Goal: Task Accomplishment & Management: Manage account settings

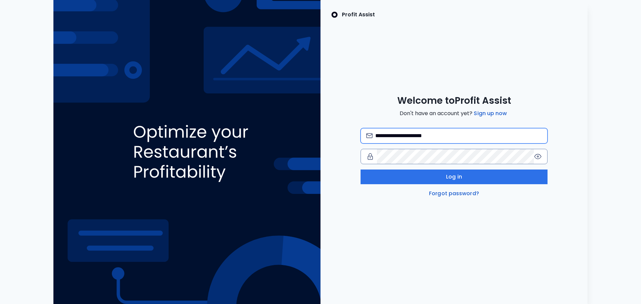
click at [386, 132] on input "**********" at bounding box center [458, 135] width 166 height 15
paste input "*****"
type input "**********"
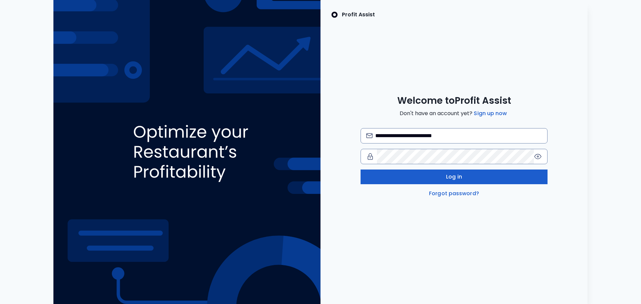
click at [462, 177] on button "Log in" at bounding box center [453, 176] width 187 height 15
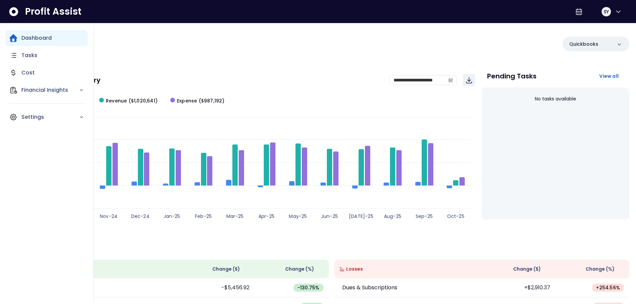
click at [30, 36] on p "Dashboard" at bounding box center [36, 38] width 30 height 8
click at [50, 88] on p "Financial Insights" at bounding box center [50, 90] width 58 height 8
click at [49, 108] on p "Location Analysis" at bounding box center [48, 109] width 47 height 8
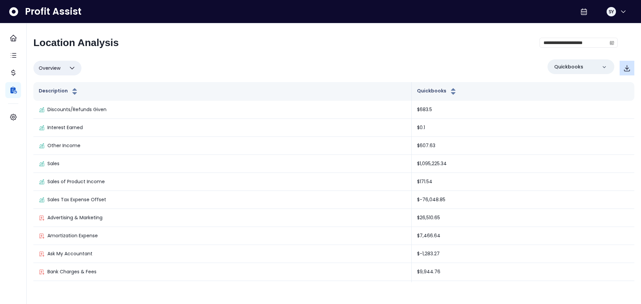
click at [627, 68] on icon "button" at bounding box center [627, 68] width 8 height 8
click at [62, 69] on button "Overview" at bounding box center [57, 68] width 48 height 15
click at [117, 66] on div "Overview Overview % of cost % of sales % of budget ******** Quickbooks" at bounding box center [333, 67] width 600 height 17
click at [612, 44] on icon "calendar" at bounding box center [611, 43] width 4 height 4
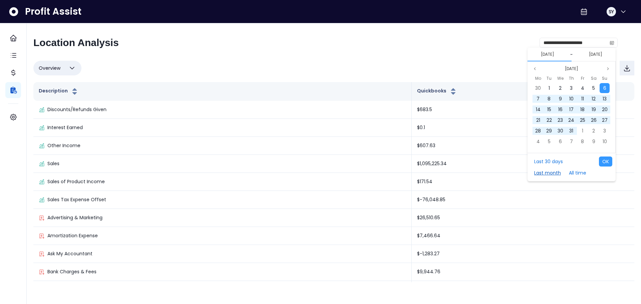
click at [539, 172] on button "Last month" at bounding box center [546, 173] width 33 height 10
click at [604, 161] on button "OK" at bounding box center [604, 161] width 13 height 10
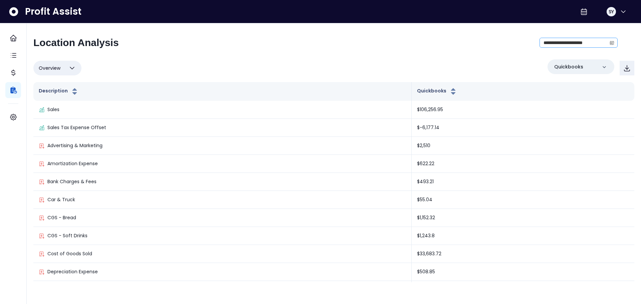
click at [613, 42] on icon "calendar" at bounding box center [611, 42] width 5 height 5
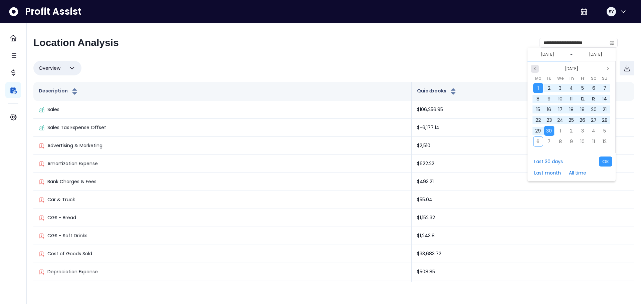
click at [535, 68] on icon "page previous" at bounding box center [534, 69] width 4 height 4
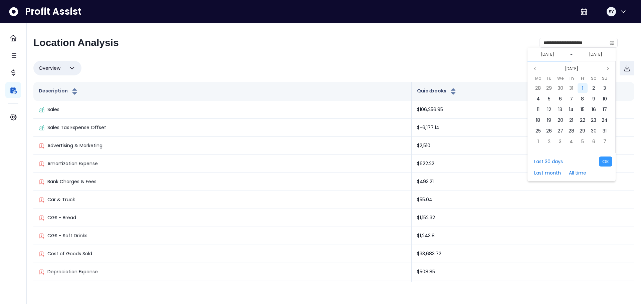
click at [582, 88] on span "1" at bounding box center [581, 88] width 1 height 7
click at [532, 70] on button "Previous month" at bounding box center [534, 69] width 8 height 8
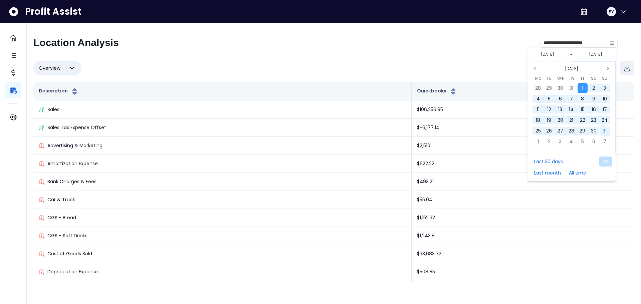
click at [603, 130] on span "31" at bounding box center [604, 130] width 4 height 7
click at [548, 87] on span "29" at bounding box center [549, 88] width 6 height 7
click at [534, 67] on icon "page previous" at bounding box center [534, 69] width 4 height 4
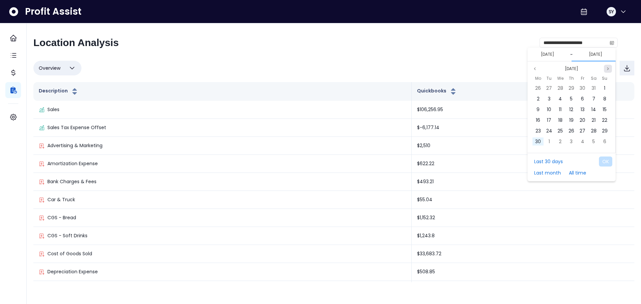
click at [607, 70] on icon "page next" at bounding box center [607, 68] width 1 height 2
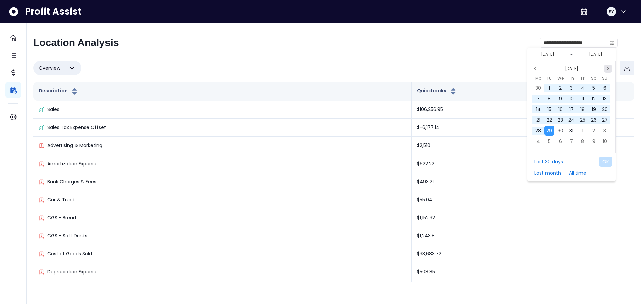
click at [607, 70] on icon "page next" at bounding box center [607, 68] width 1 height 2
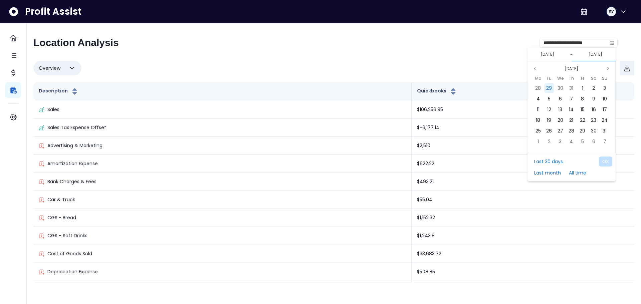
click at [549, 87] on span "29" at bounding box center [549, 88] width 6 height 7
click at [608, 70] on icon "page next" at bounding box center [607, 69] width 4 height 4
click at [581, 87] on div "1" at bounding box center [582, 88] width 10 height 10
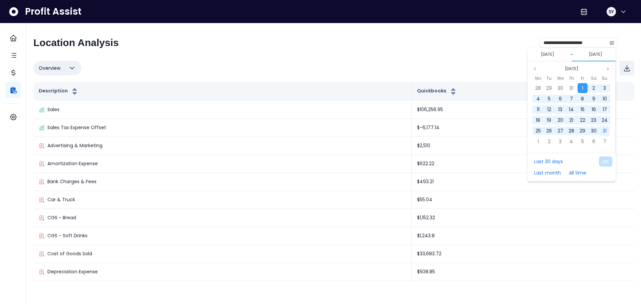
click at [606, 131] on span "31" at bounding box center [604, 130] width 4 height 7
click at [608, 162] on button "OK" at bounding box center [604, 161] width 13 height 10
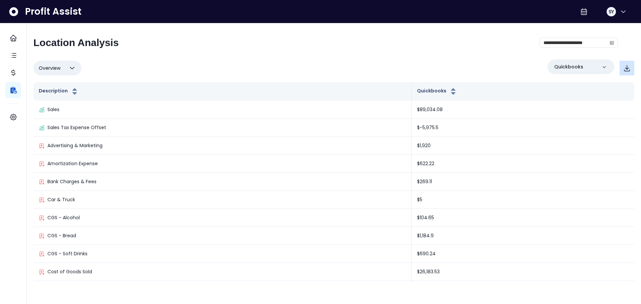
click at [629, 67] on icon "button" at bounding box center [627, 68] width 8 height 8
click at [610, 42] on icon "calendar" at bounding box center [611, 42] width 5 height 5
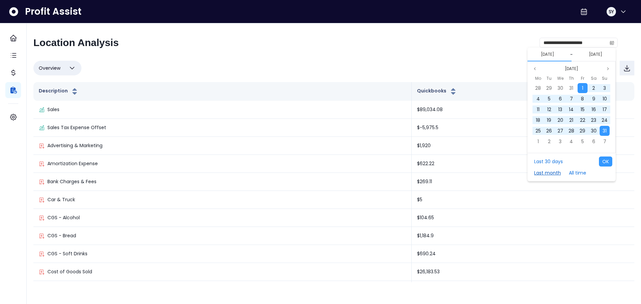
click at [554, 174] on button "Last month" at bounding box center [546, 173] width 33 height 10
click at [602, 159] on button "OK" at bounding box center [604, 161] width 13 height 10
type input "**********"
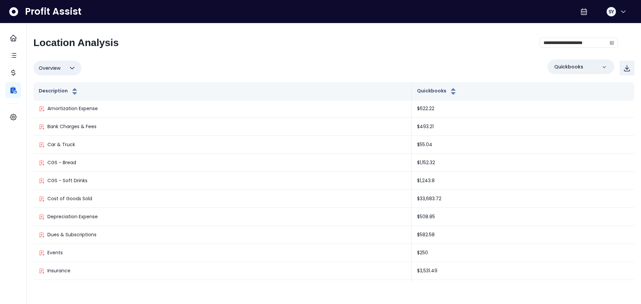
scroll to position [67, 0]
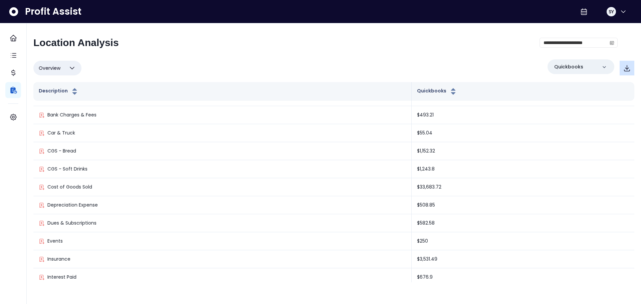
click at [625, 69] on icon "button" at bounding box center [627, 68] width 8 height 8
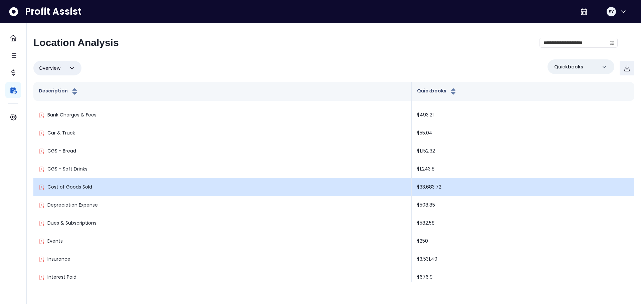
click at [170, 183] on td "Cost of Goods Sold" at bounding box center [222, 187] width 378 height 18
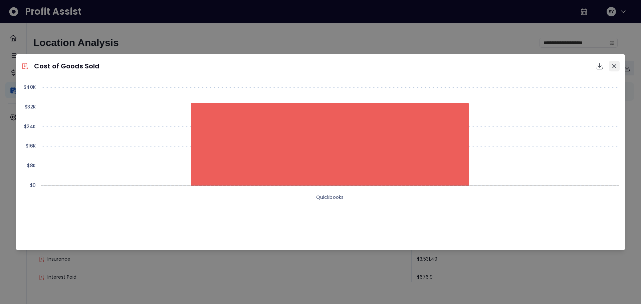
click at [612, 65] on icon "Close" at bounding box center [614, 66] width 4 height 4
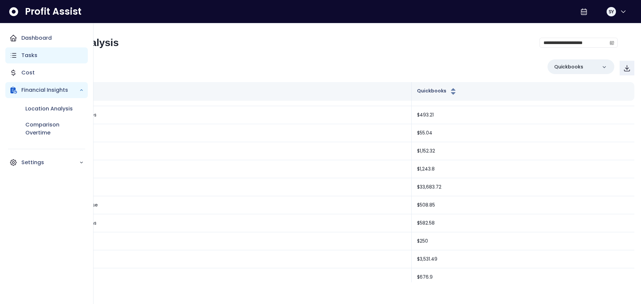
click at [37, 55] on div "Tasks" at bounding box center [46, 55] width 82 height 16
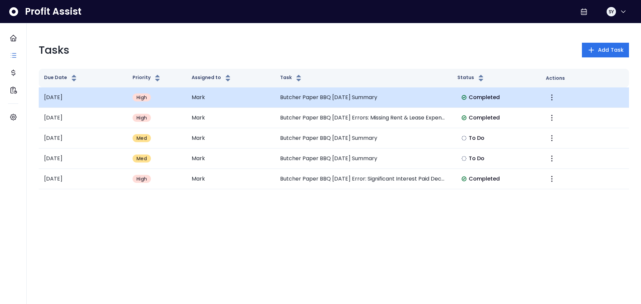
click at [377, 98] on td "Butcher Paper BBQ [DATE] Summary" at bounding box center [363, 97] width 177 height 20
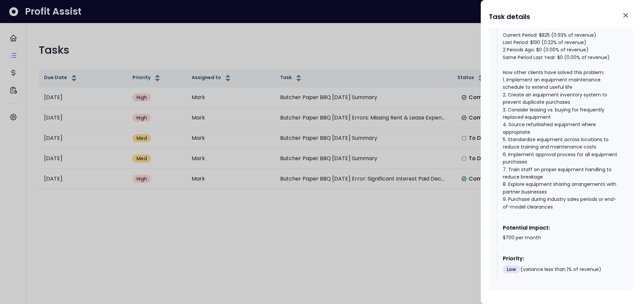
scroll to position [982, 0]
click at [423, 223] on div at bounding box center [320, 152] width 641 height 304
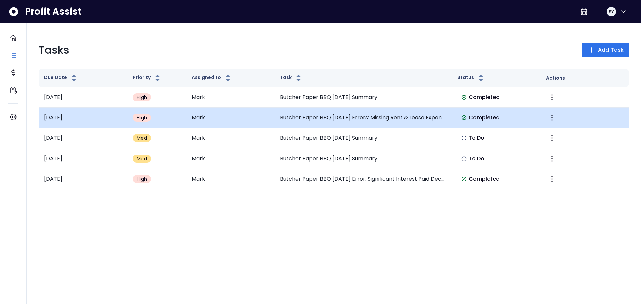
click at [432, 117] on td "Butcher Paper BBQ [DATE] Errors: Missing Rent & Lease Expense" at bounding box center [363, 118] width 177 height 20
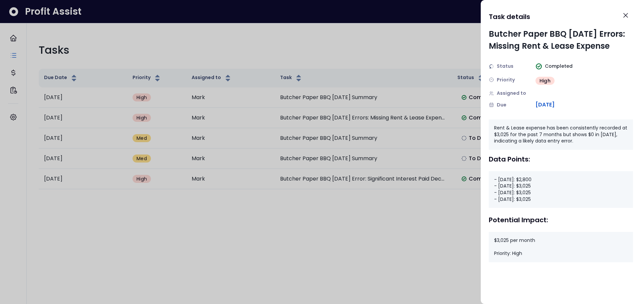
click at [383, 48] on div at bounding box center [320, 152] width 641 height 304
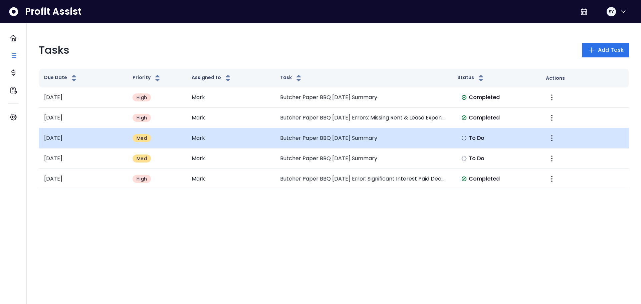
click at [379, 136] on td "Butcher Paper BBQ [DATE] Summary" at bounding box center [363, 138] width 177 height 20
